Goal: Obtain resource: Download file/media

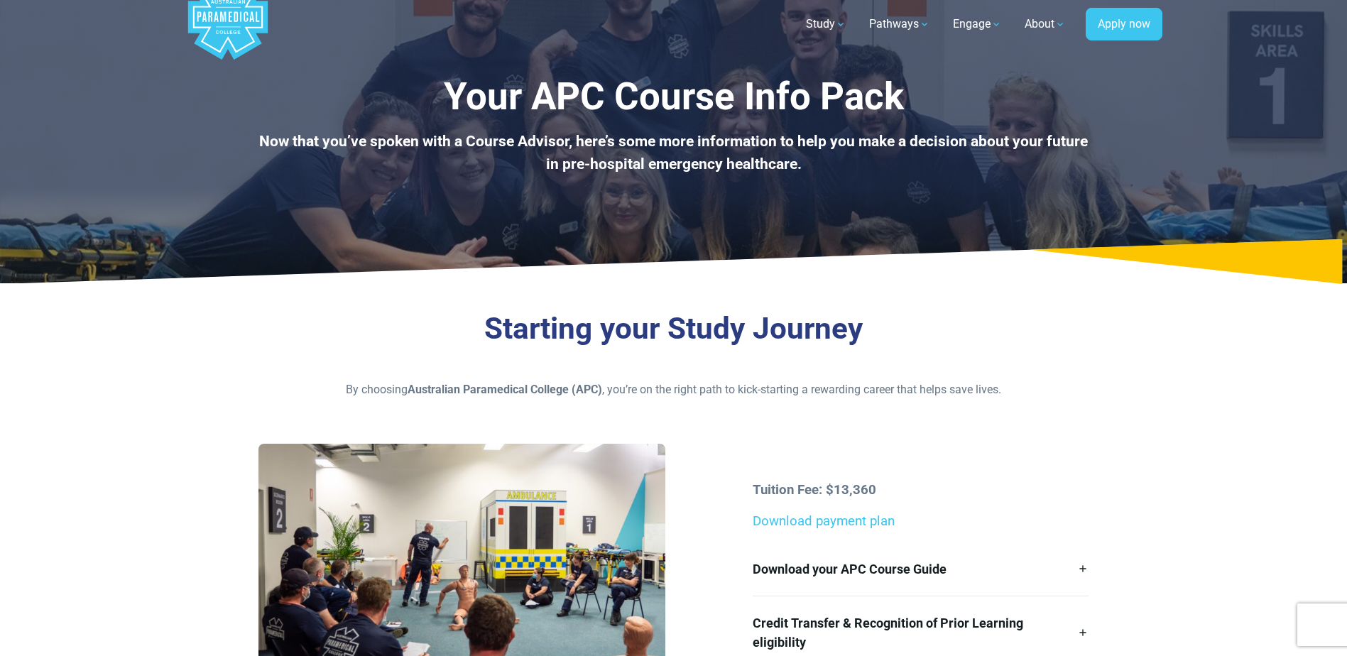
scroll to position [71, 0]
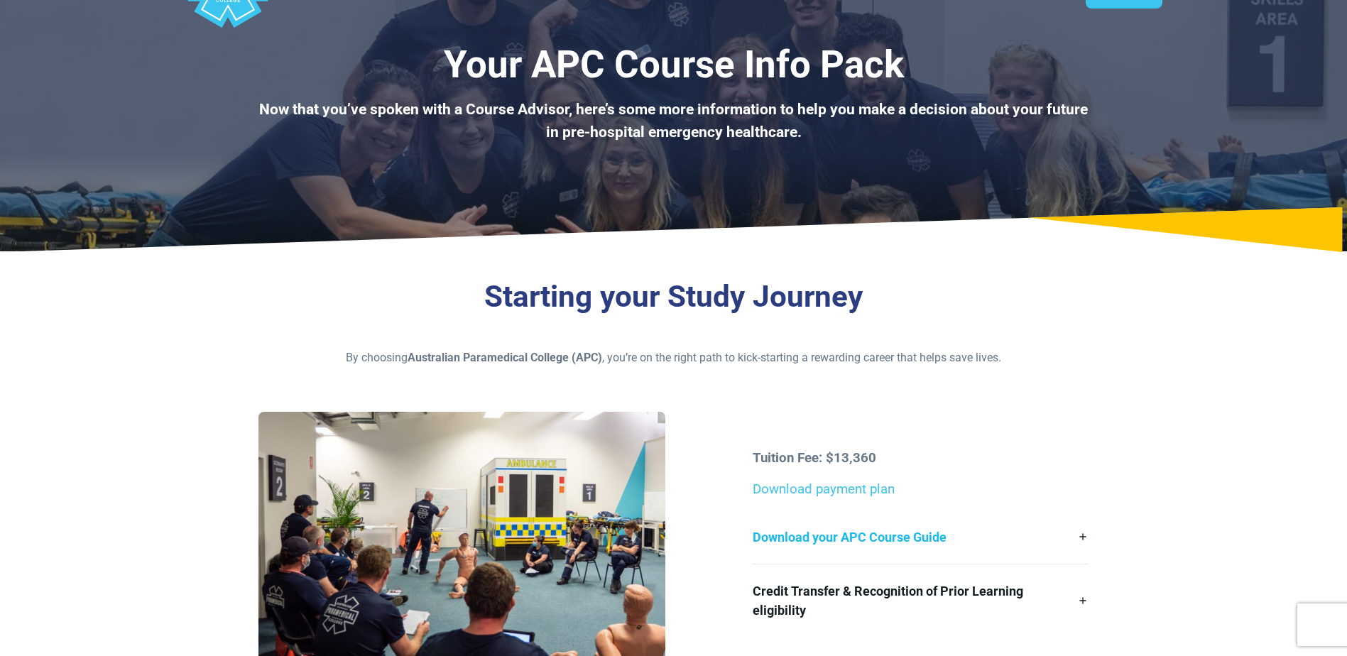
click at [1082, 535] on link "Download your APC Course Guide" at bounding box center [920, 536] width 336 height 53
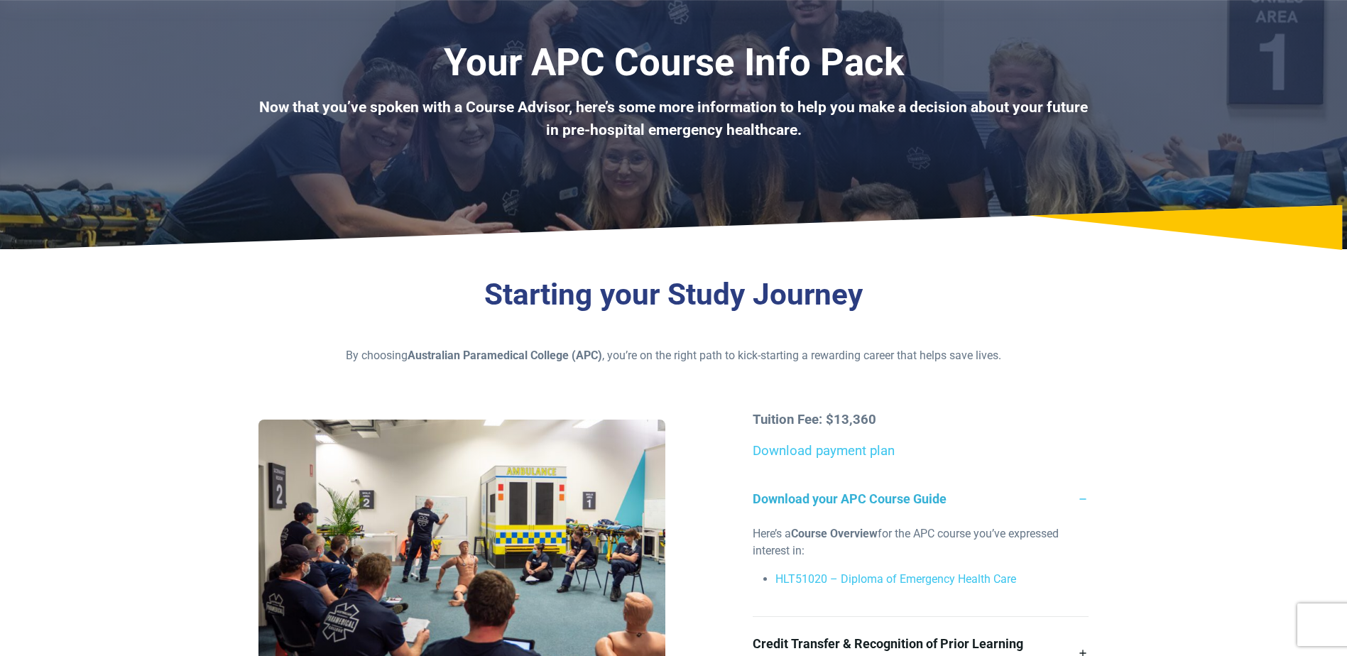
scroll to position [142, 0]
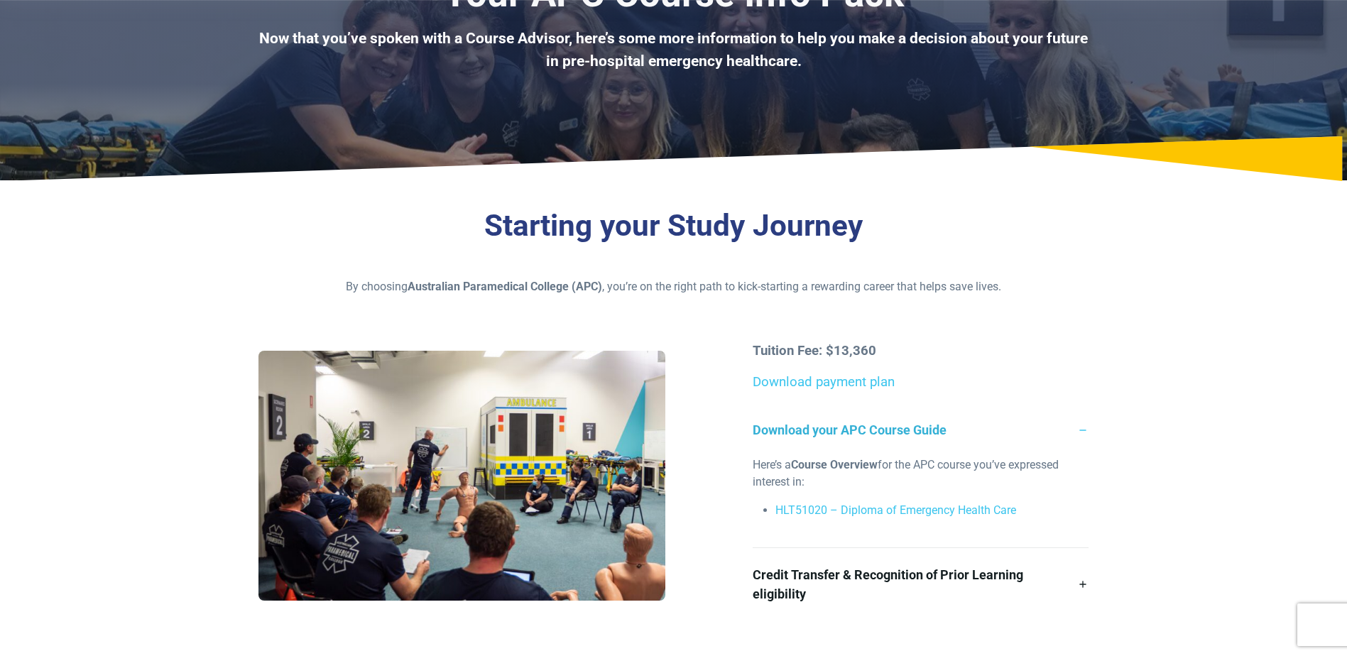
click at [1083, 429] on link "Download your APC Course Guide" at bounding box center [920, 429] width 336 height 53
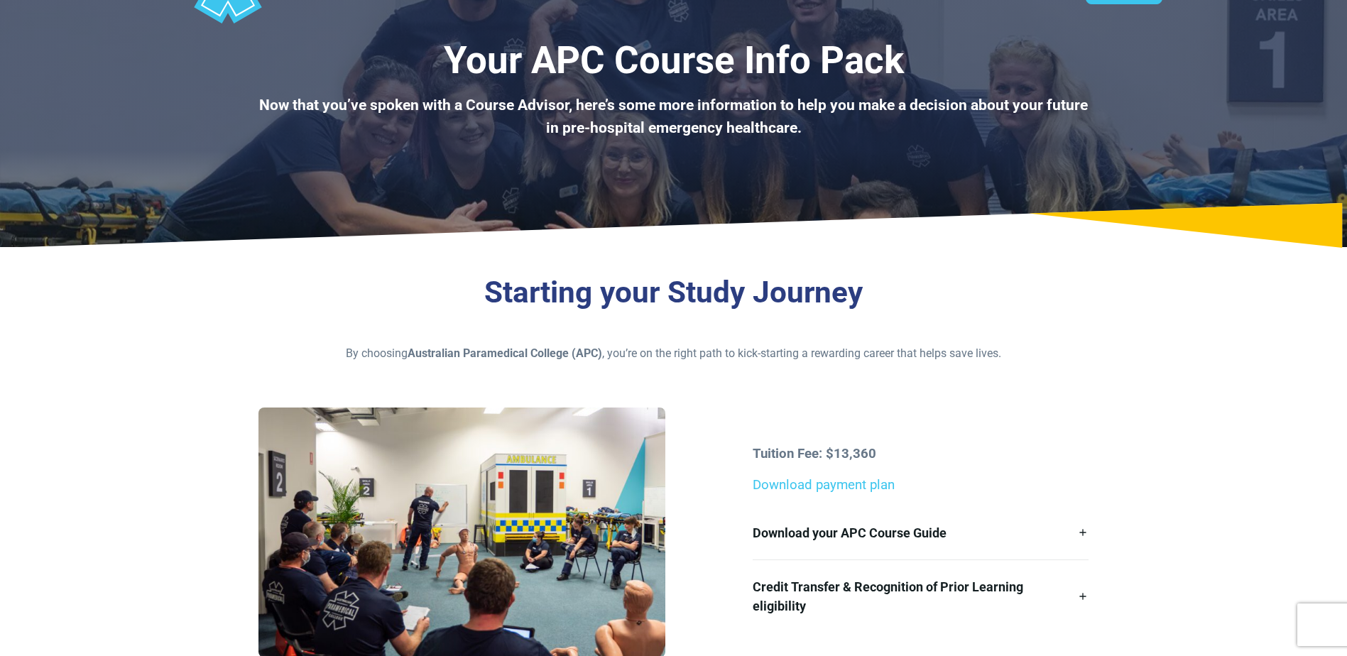
scroll to position [213, 0]
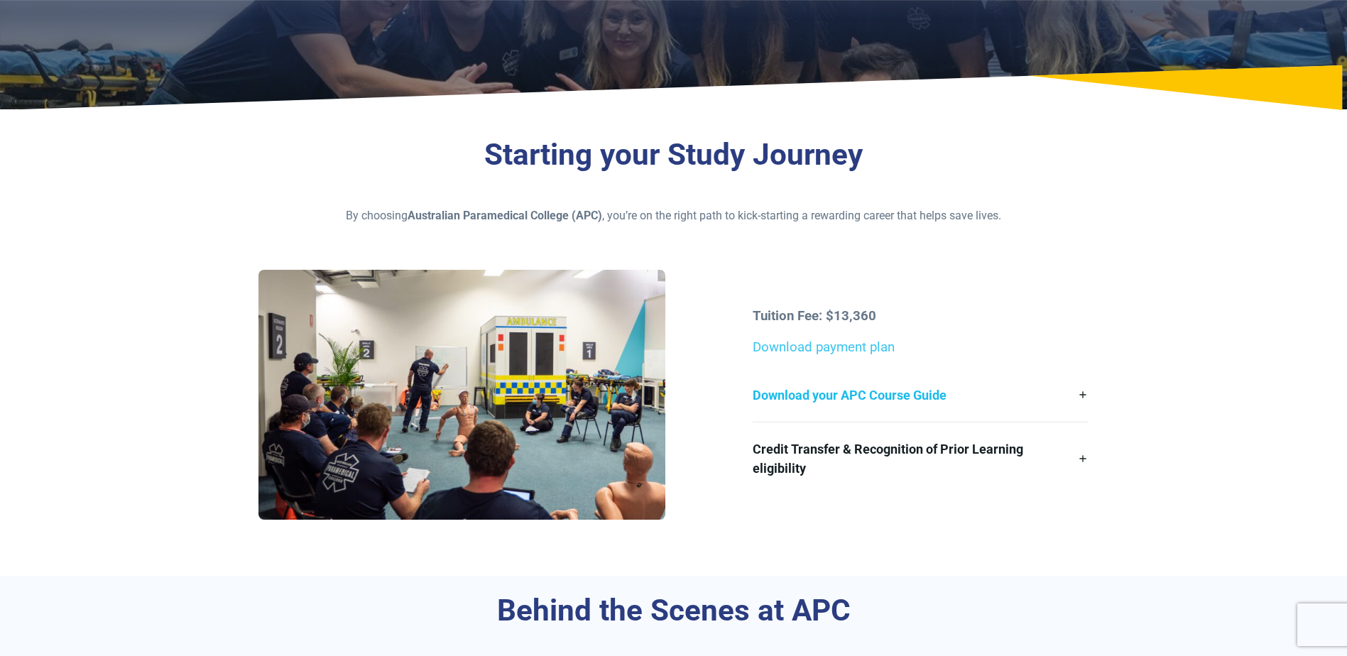
click at [1084, 391] on link "Download your APC Course Guide" at bounding box center [920, 394] width 336 height 53
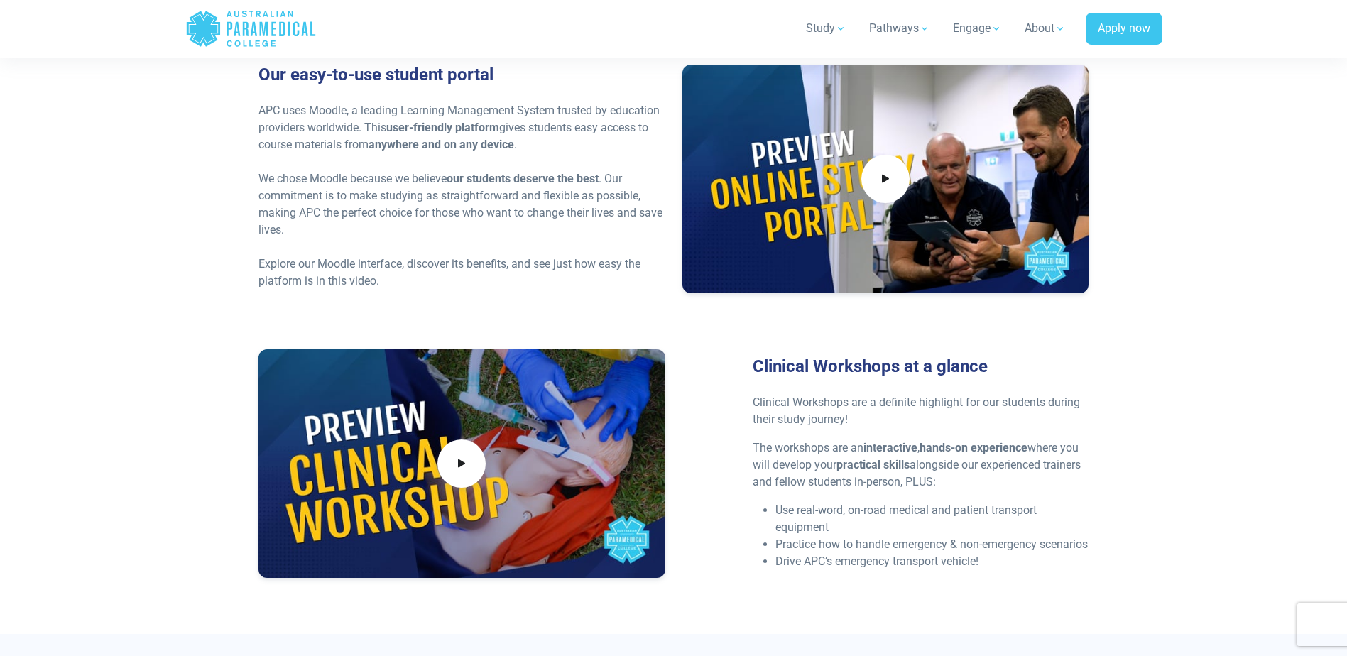
scroll to position [3123, 0]
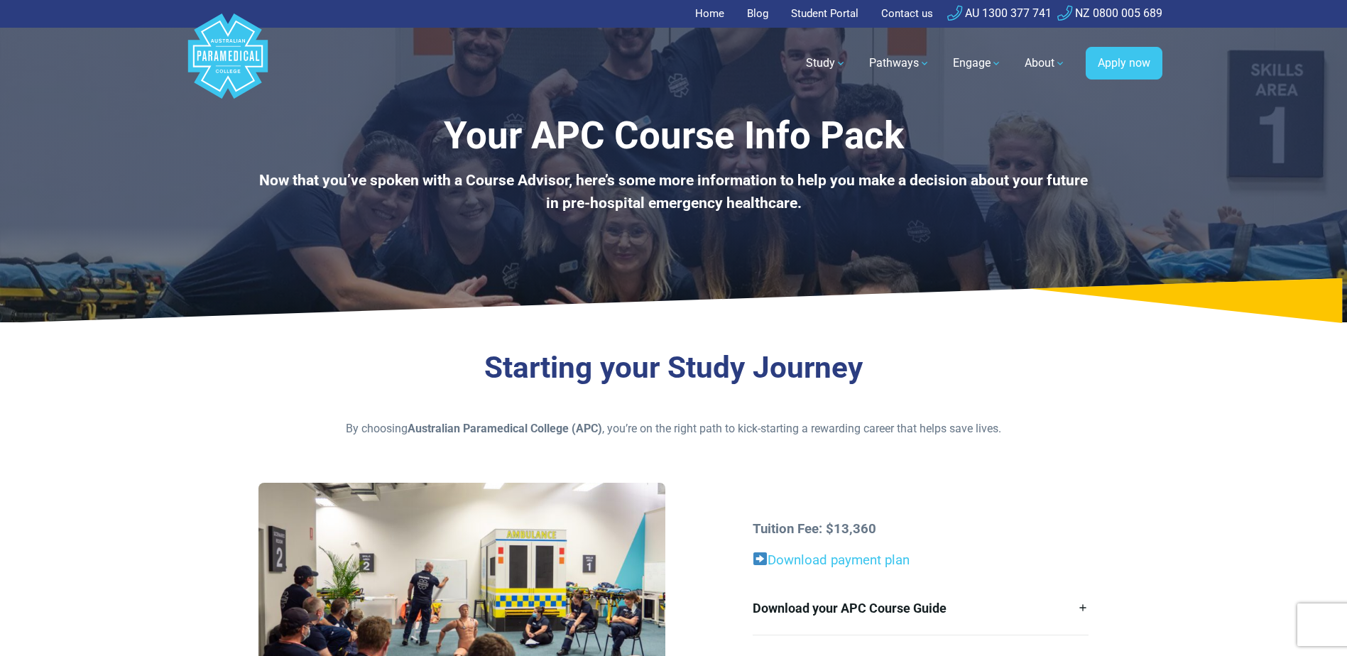
scroll to position [71, 0]
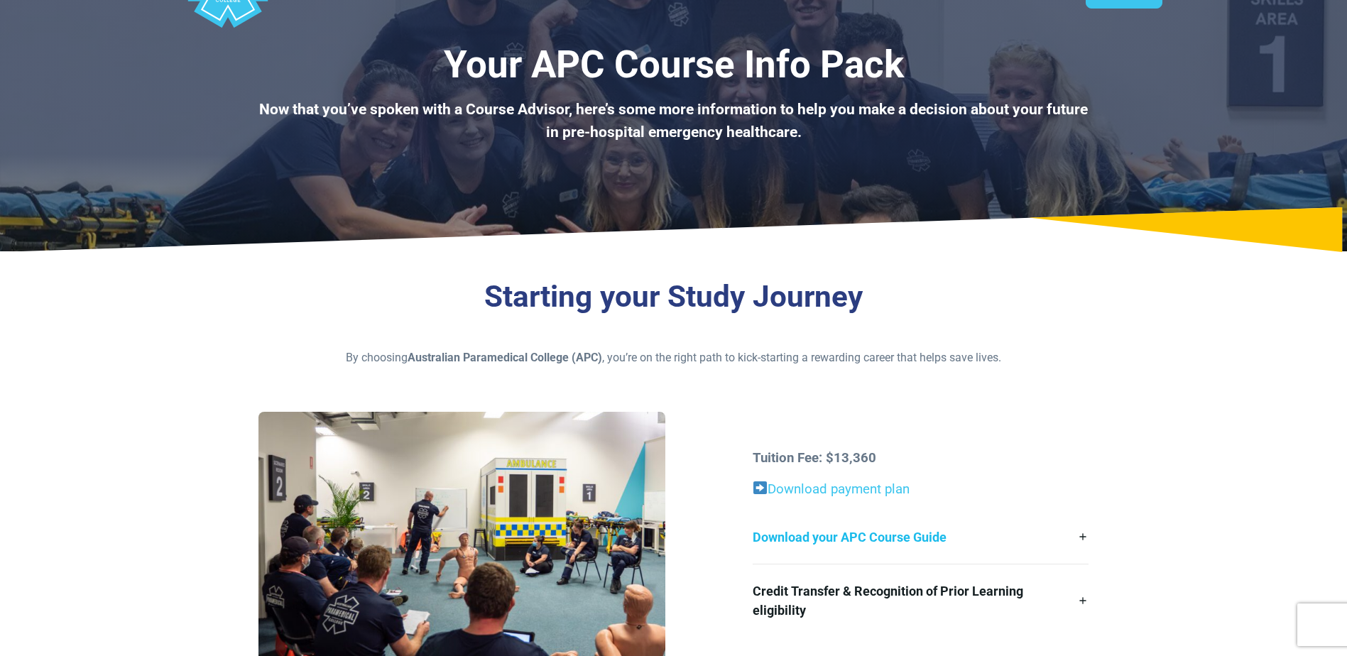
click at [1082, 536] on link "Download your APC Course Guide" at bounding box center [920, 536] width 336 height 53
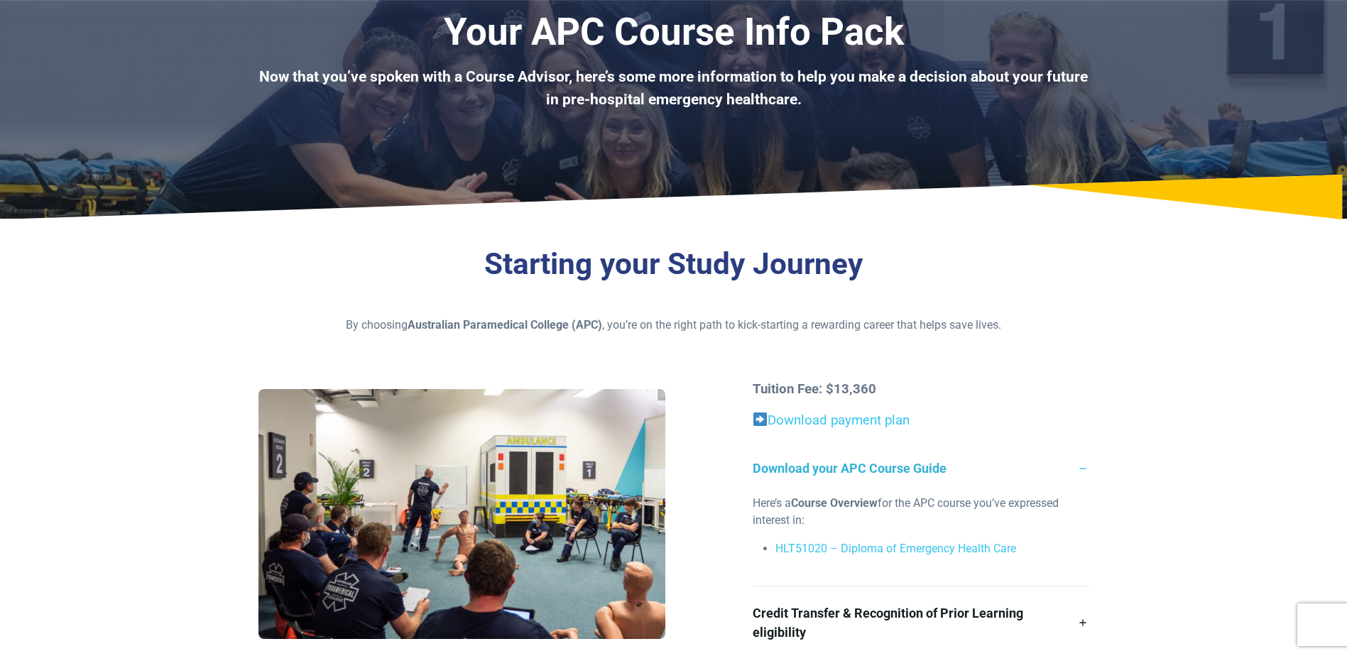
scroll to position [0, 0]
